Goal: Task Accomplishment & Management: Manage account settings

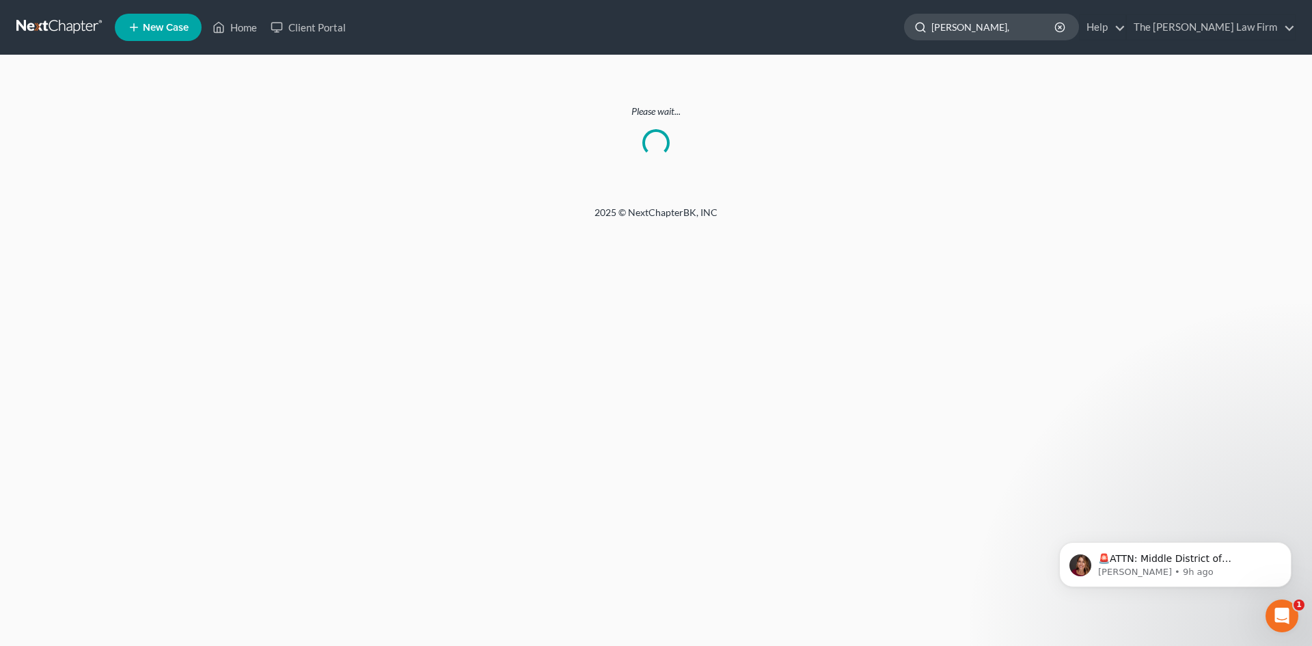
click at [1015, 27] on input "[PERSON_NAME]," at bounding box center [994, 26] width 125 height 25
type input "S"
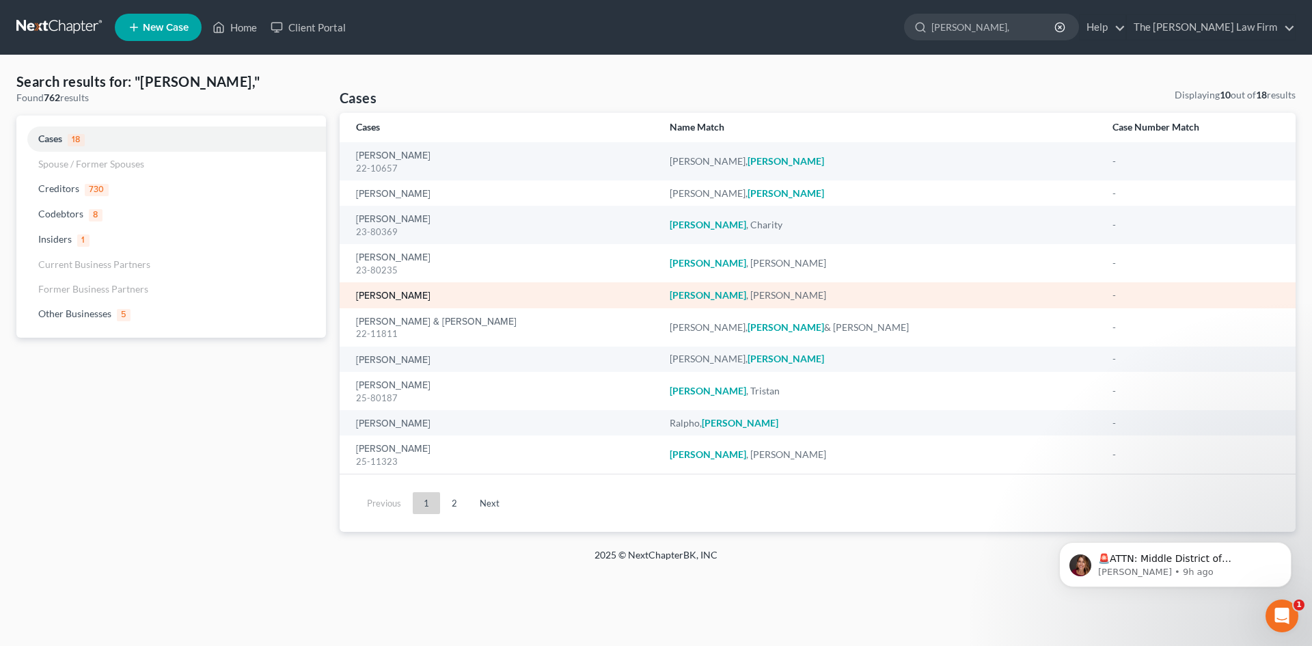
type input "[PERSON_NAME],"
click at [390, 297] on link "[PERSON_NAME]" at bounding box center [393, 296] width 74 height 10
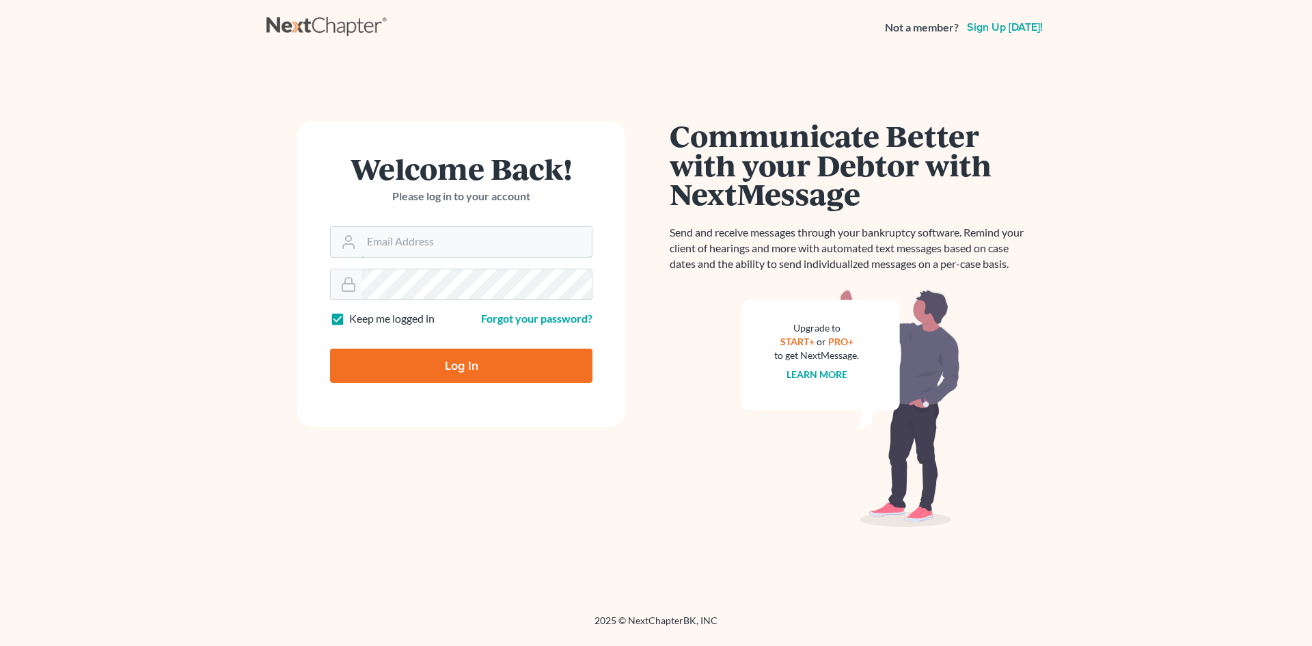
type input "[EMAIL_ADDRESS][DOMAIN_NAME]"
click at [463, 364] on input "Log In" at bounding box center [461, 366] width 262 height 34
type input "Thinking..."
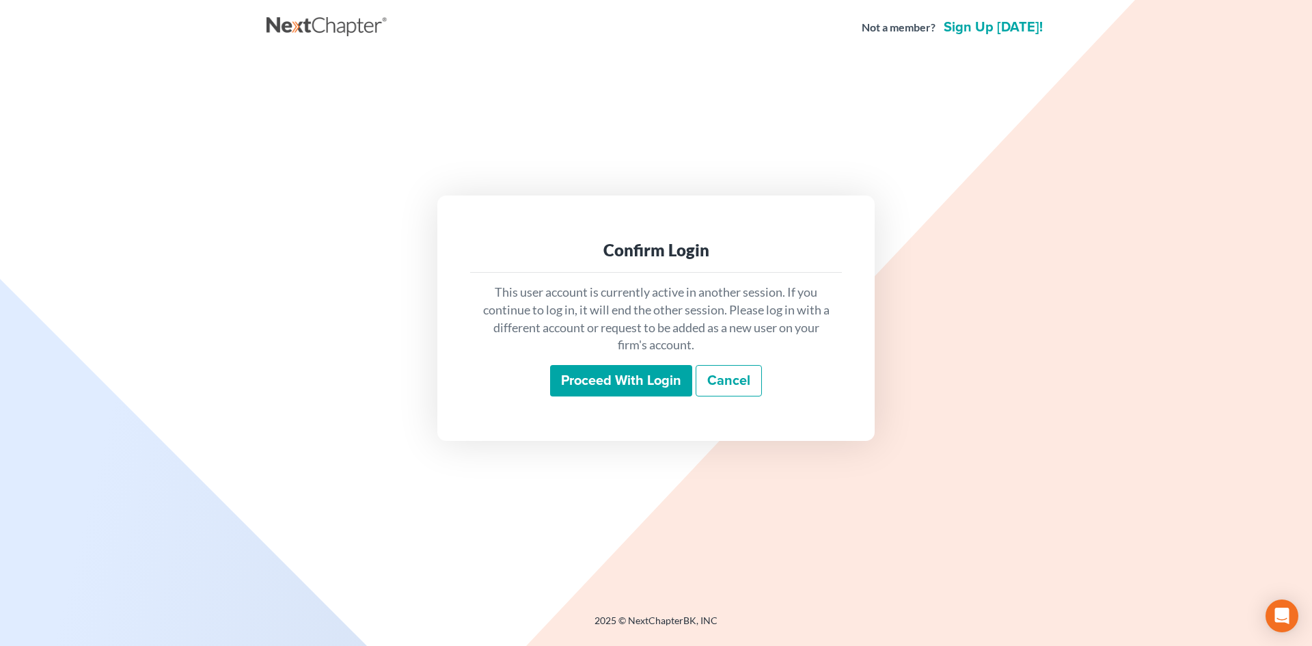
click at [569, 376] on input "Proceed with login" at bounding box center [621, 380] width 142 height 31
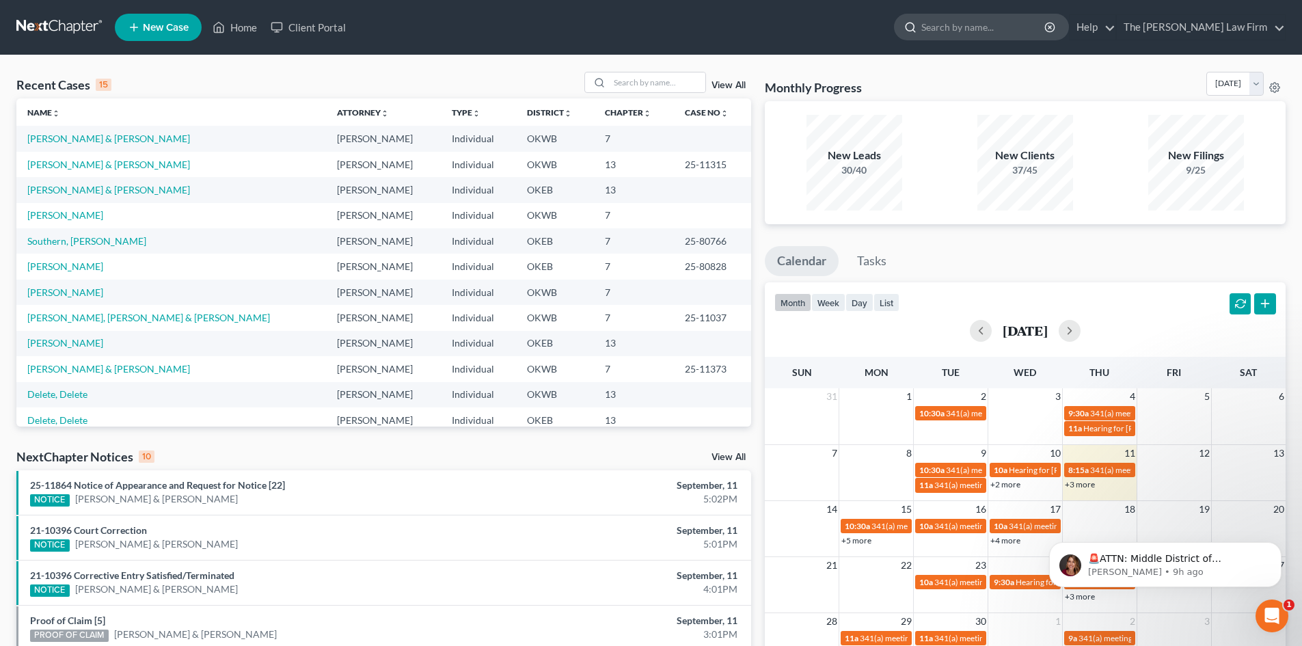
click at [994, 27] on input "search" at bounding box center [983, 26] width 125 height 25
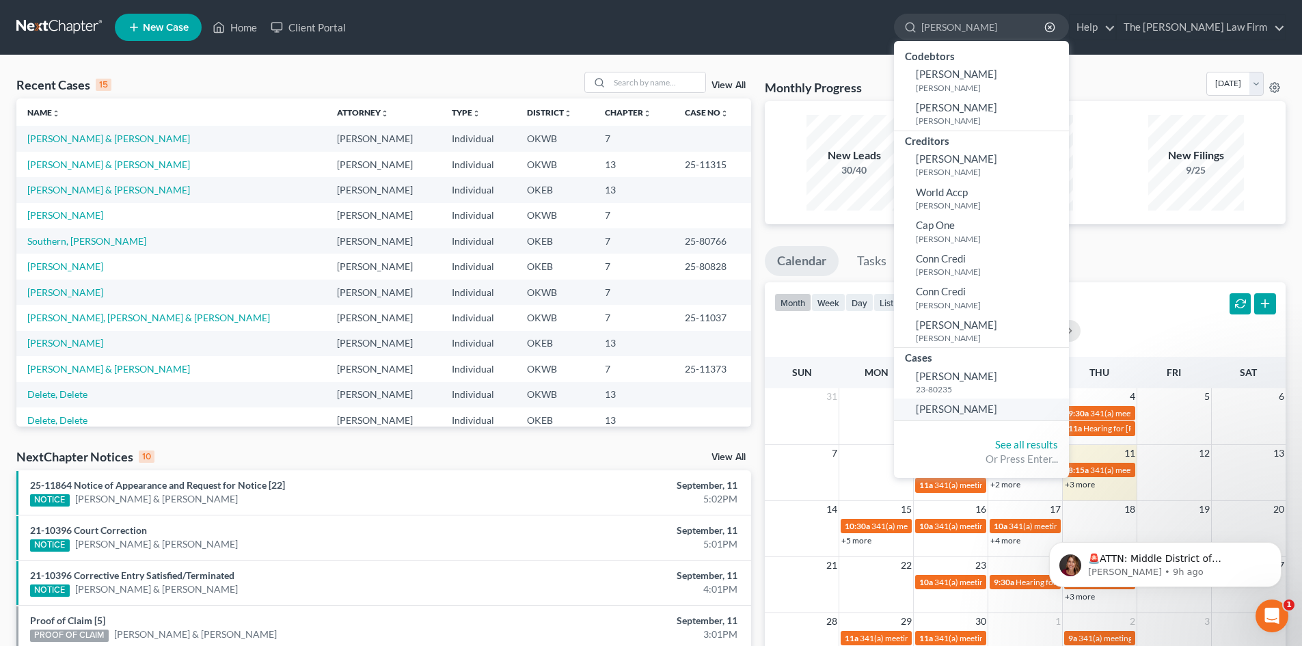
type input "[PERSON_NAME]"
click at [997, 407] on span "[PERSON_NAME]" at bounding box center [956, 409] width 81 height 12
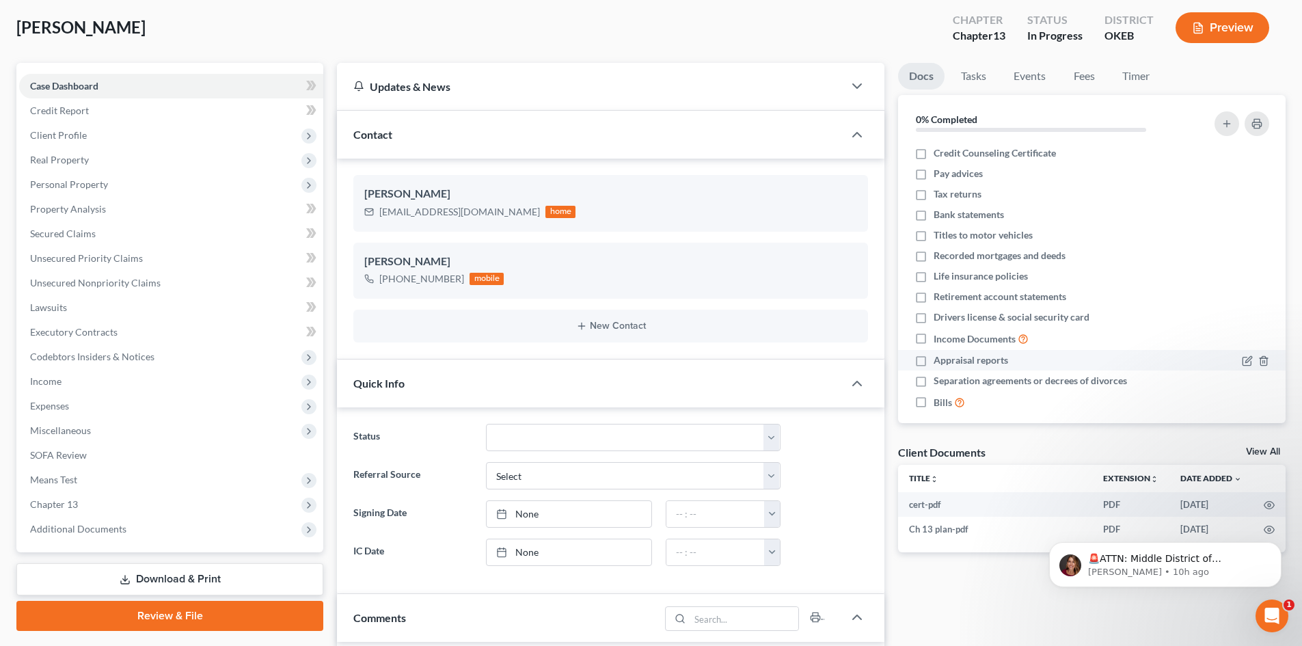
click at [934, 358] on label "Appraisal reports" at bounding box center [971, 360] width 74 height 14
click at [939, 358] on input "Appraisal reports" at bounding box center [943, 357] width 9 height 9
checkbox input "true"
click at [934, 380] on label "Separation agreements or decrees of divorces" at bounding box center [1030, 381] width 193 height 14
click at [939, 380] on input "Separation agreements or decrees of divorces" at bounding box center [943, 378] width 9 height 9
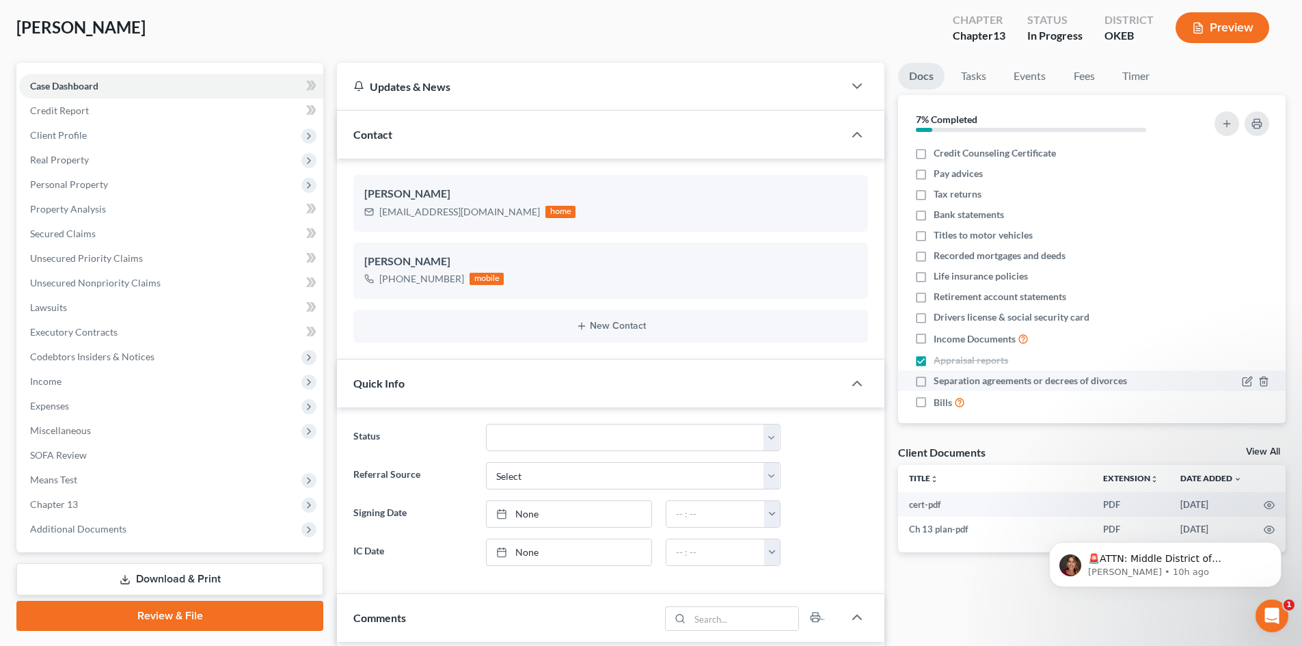
checkbox input "true"
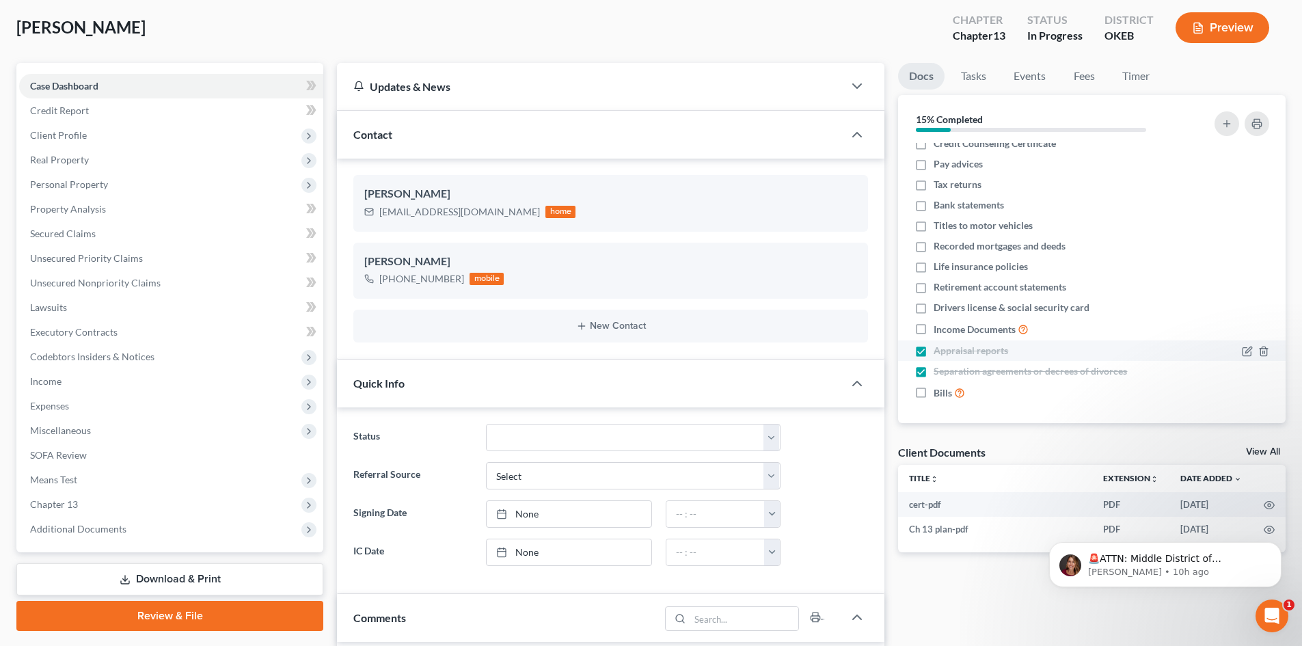
scroll to position [12, 0]
click at [934, 267] on label "Life insurance policies" at bounding box center [981, 264] width 94 height 14
click at [939, 266] on input "Life insurance policies" at bounding box center [943, 261] width 9 height 9
checkbox input "true"
click at [934, 244] on label "Recorded mortgages and deeds" at bounding box center [1000, 243] width 132 height 14
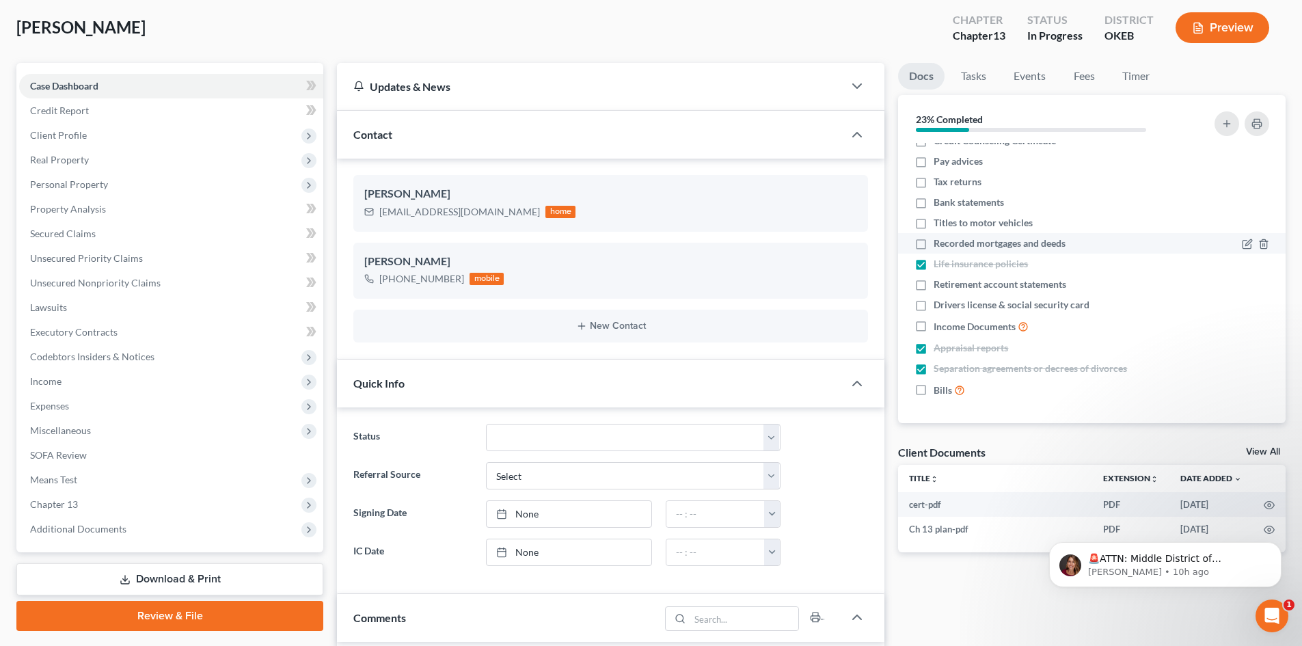
click at [939, 244] on input "Recorded mortgages and deeds" at bounding box center [943, 240] width 9 height 9
checkbox input "true"
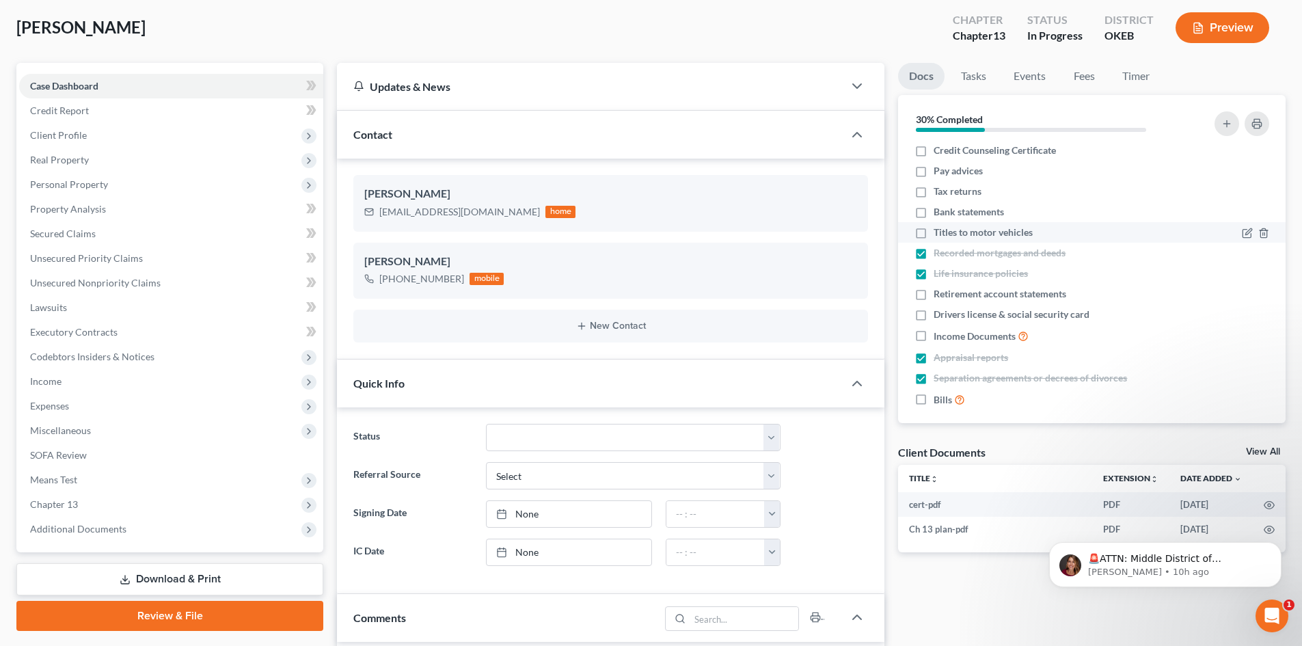
scroll to position [0, 0]
